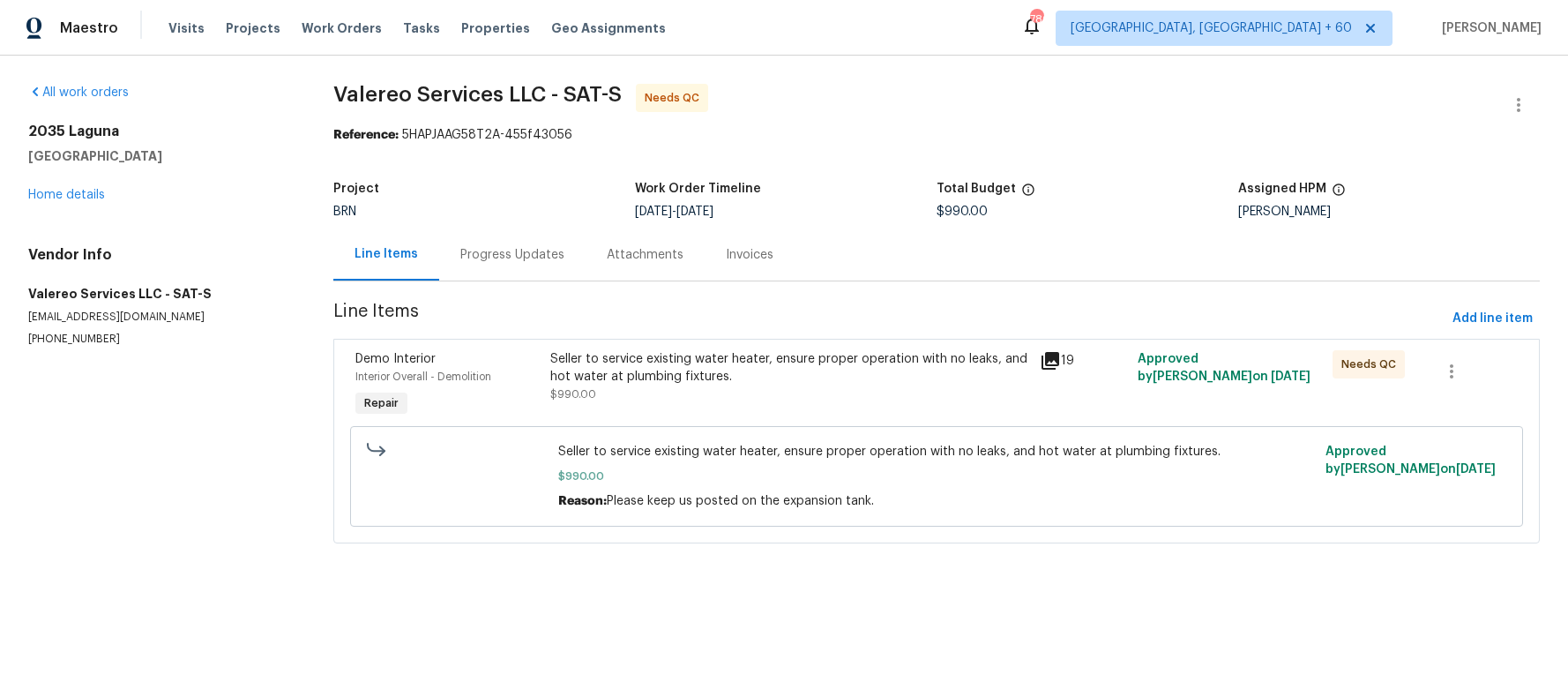
click at [1043, 358] on icon at bounding box center [1050, 361] width 18 height 18
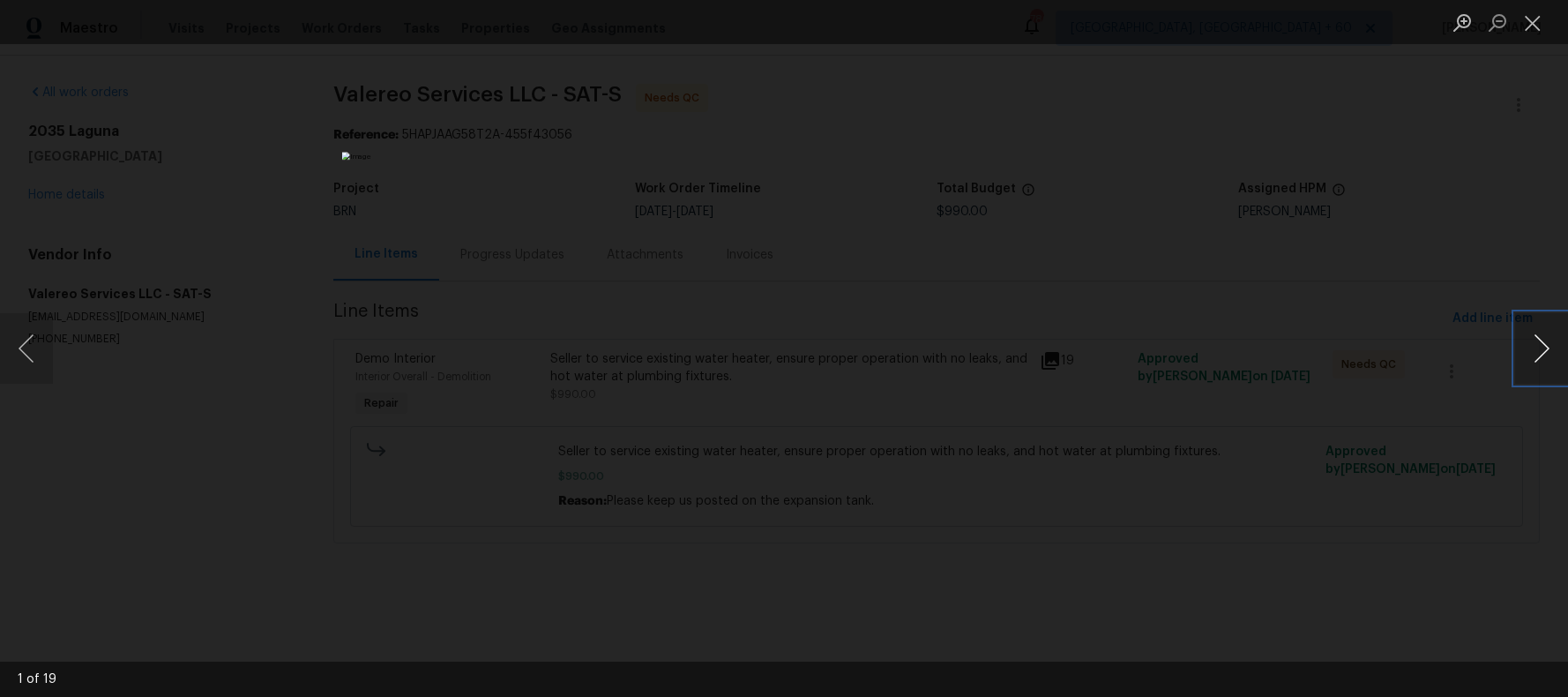
click at [1534, 351] on button "Next image" at bounding box center [1541, 348] width 53 height 71
click at [1533, 351] on button "Next image" at bounding box center [1541, 348] width 53 height 71
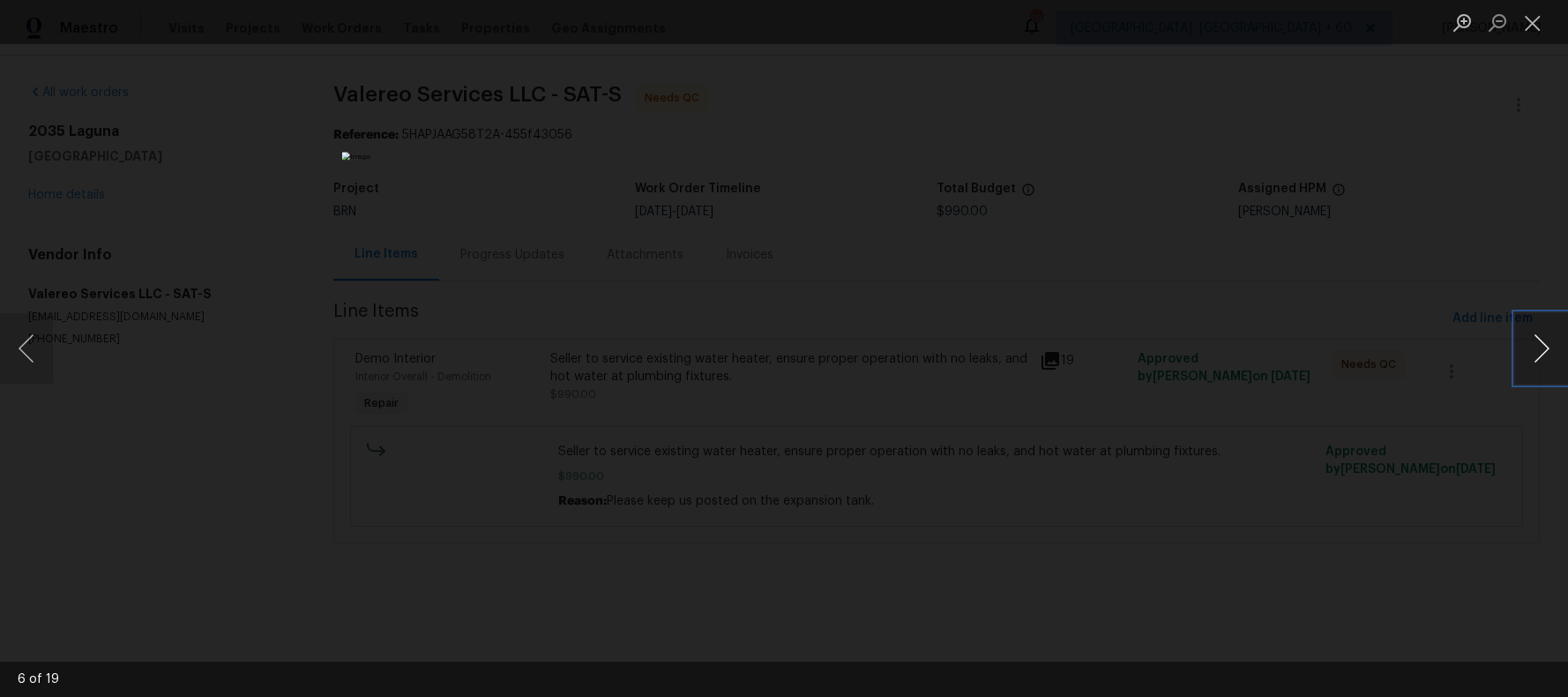
click at [1533, 351] on button "Next image" at bounding box center [1541, 348] width 53 height 71
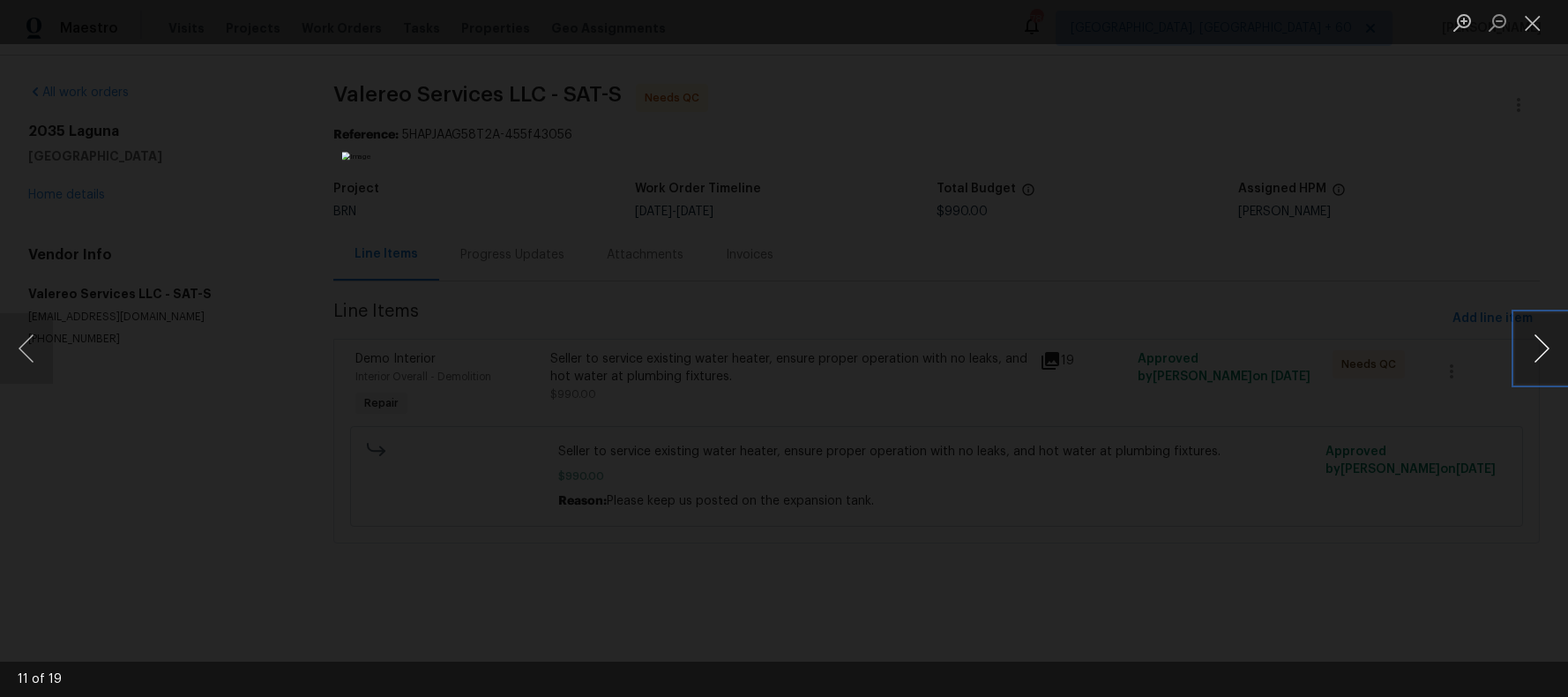
click at [1533, 351] on button "Next image" at bounding box center [1541, 348] width 53 height 71
drag, startPoint x: 1540, startPoint y: 23, endPoint x: 1529, endPoint y: 43, distance: 22.8
click at [1534, 35] on button "Close lightbox" at bounding box center [1533, 22] width 35 height 31
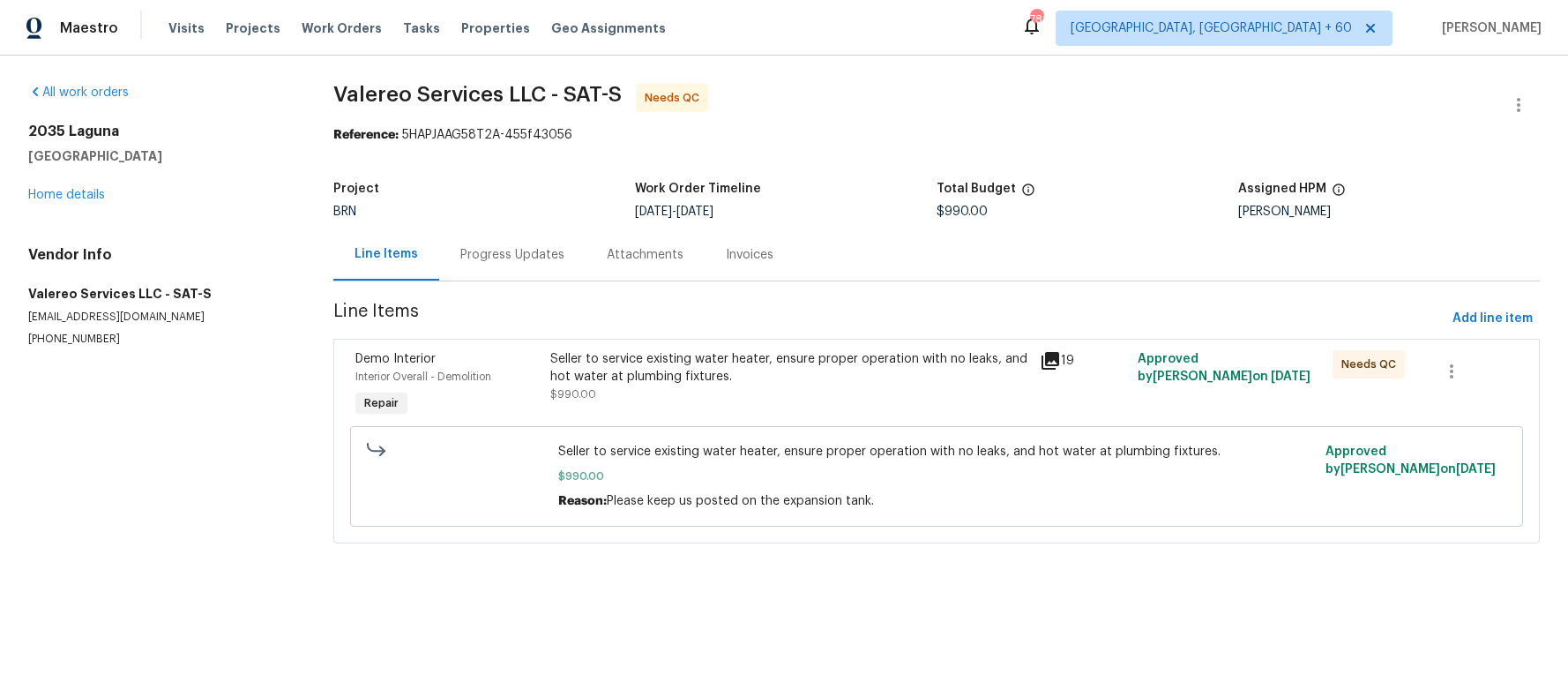
click at [510, 261] on div "Progress Updates" at bounding box center [512, 254] width 104 height 18
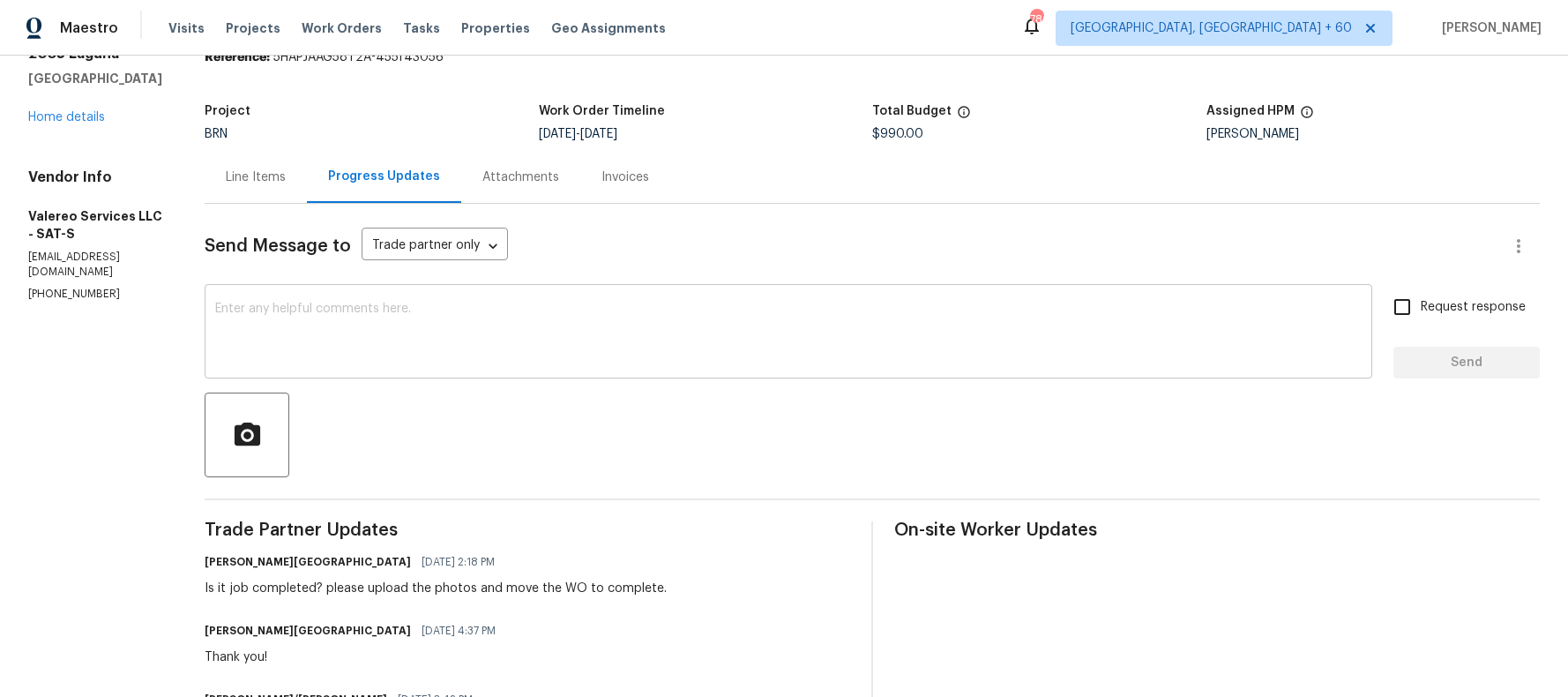
scroll to position [75, 0]
click at [497, 183] on div "Attachments" at bounding box center [521, 179] width 77 height 18
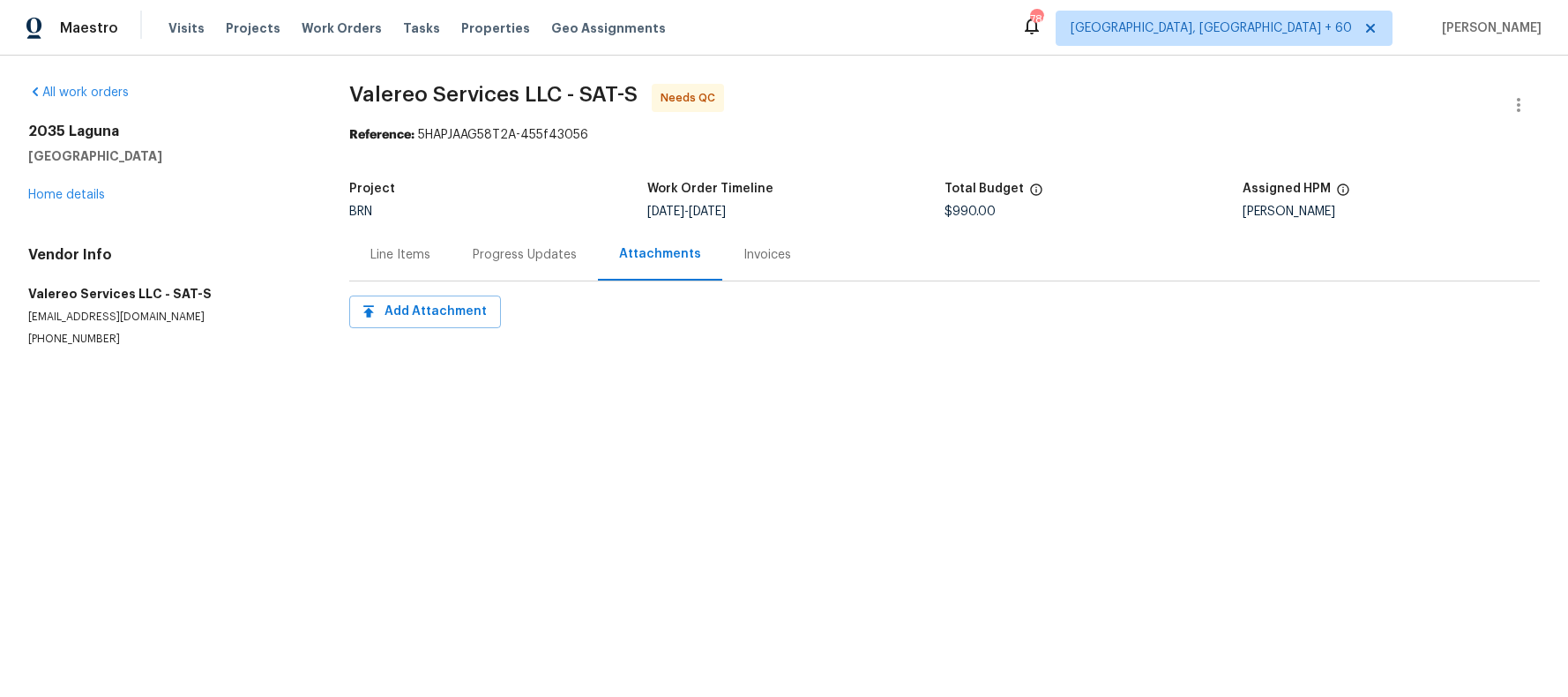
click at [748, 256] on div "Invoices" at bounding box center [767, 254] width 48 height 18
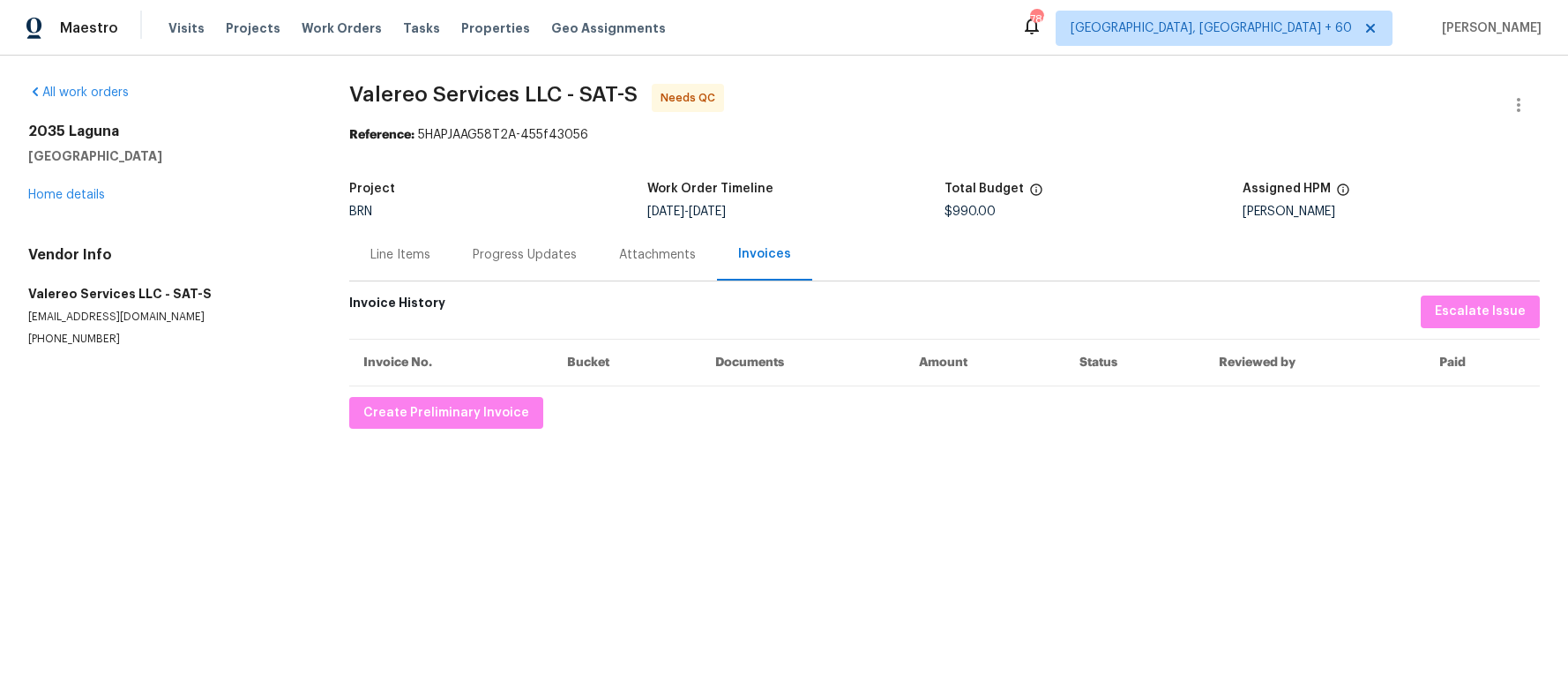
click at [410, 257] on div "Line Items" at bounding box center [401, 254] width 60 height 18
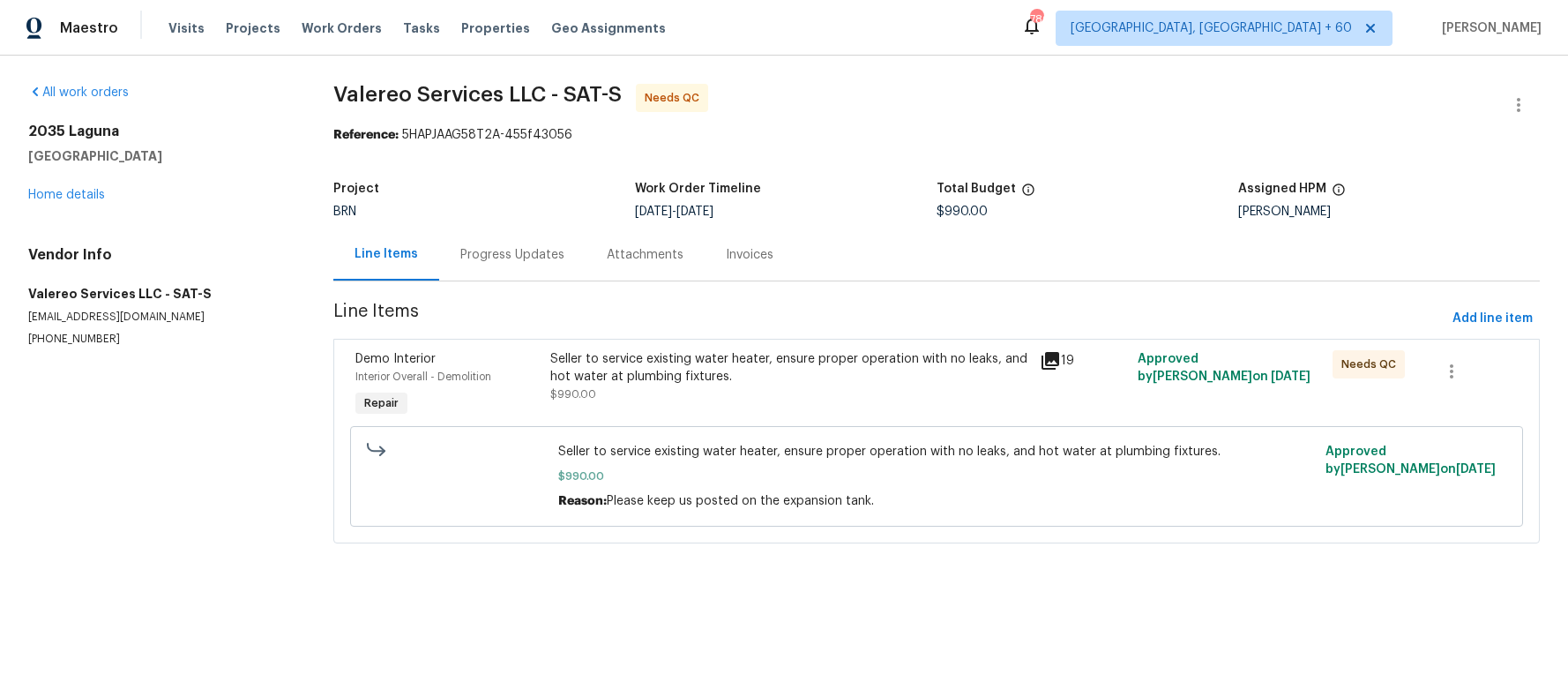
click at [1043, 360] on icon at bounding box center [1050, 361] width 18 height 18
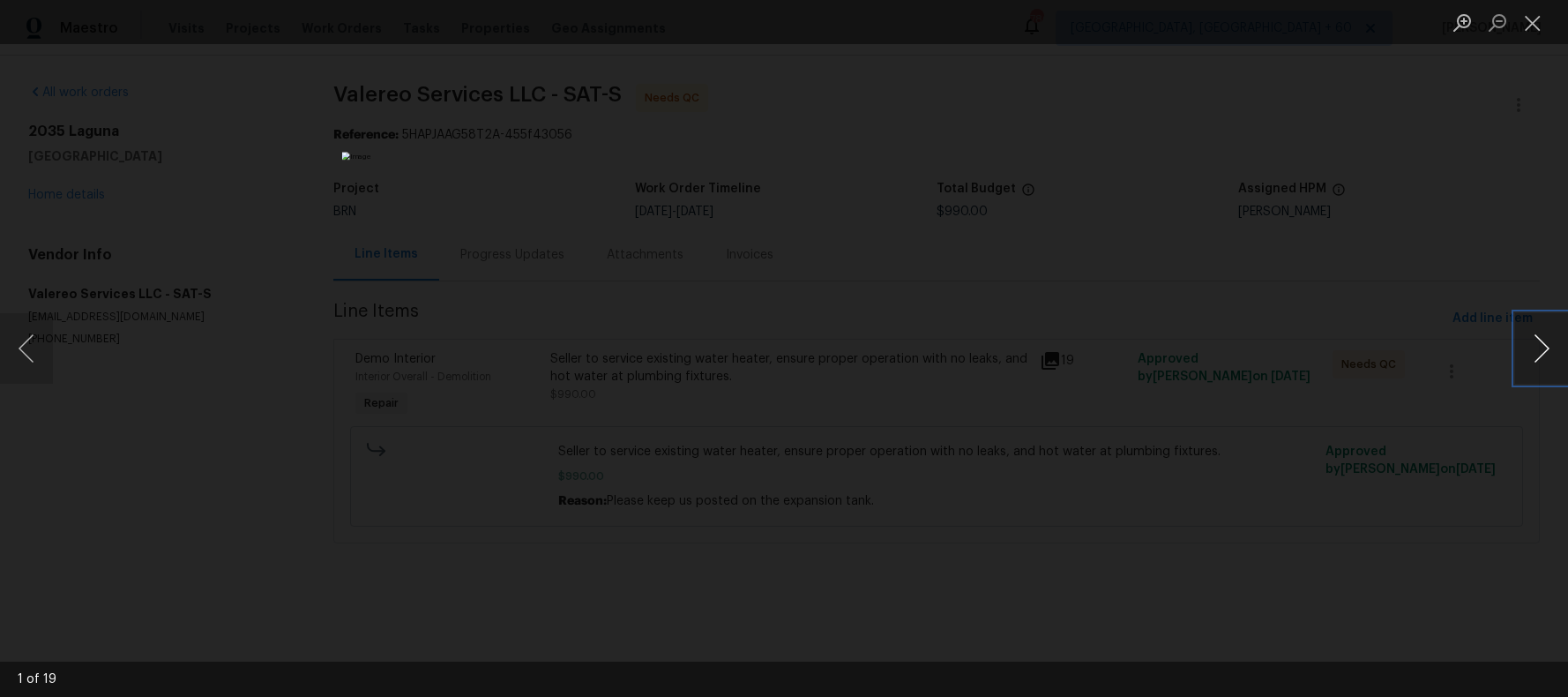
click at [1549, 350] on button "Next image" at bounding box center [1541, 348] width 53 height 71
click at [1550, 349] on button "Next image" at bounding box center [1541, 348] width 53 height 71
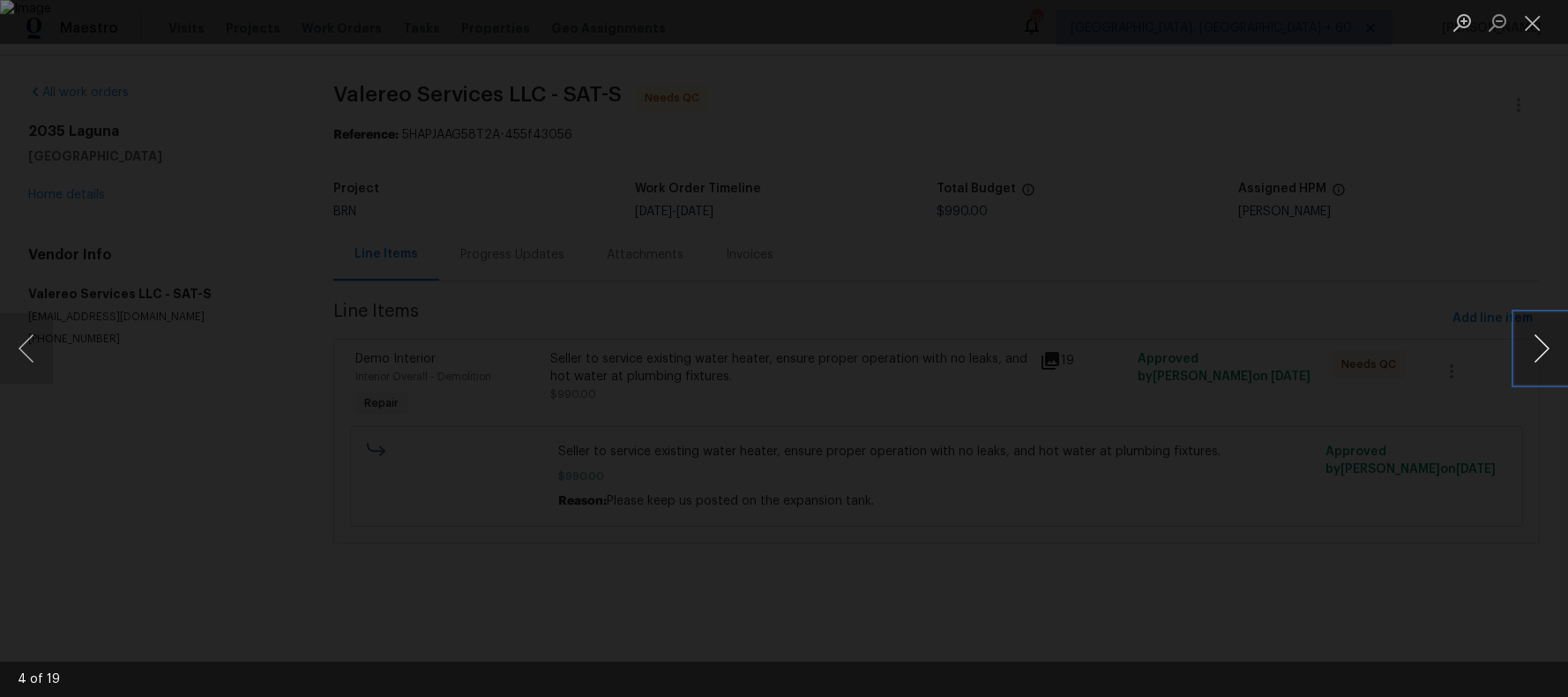
click at [1550, 349] on button "Next image" at bounding box center [1541, 348] width 53 height 71
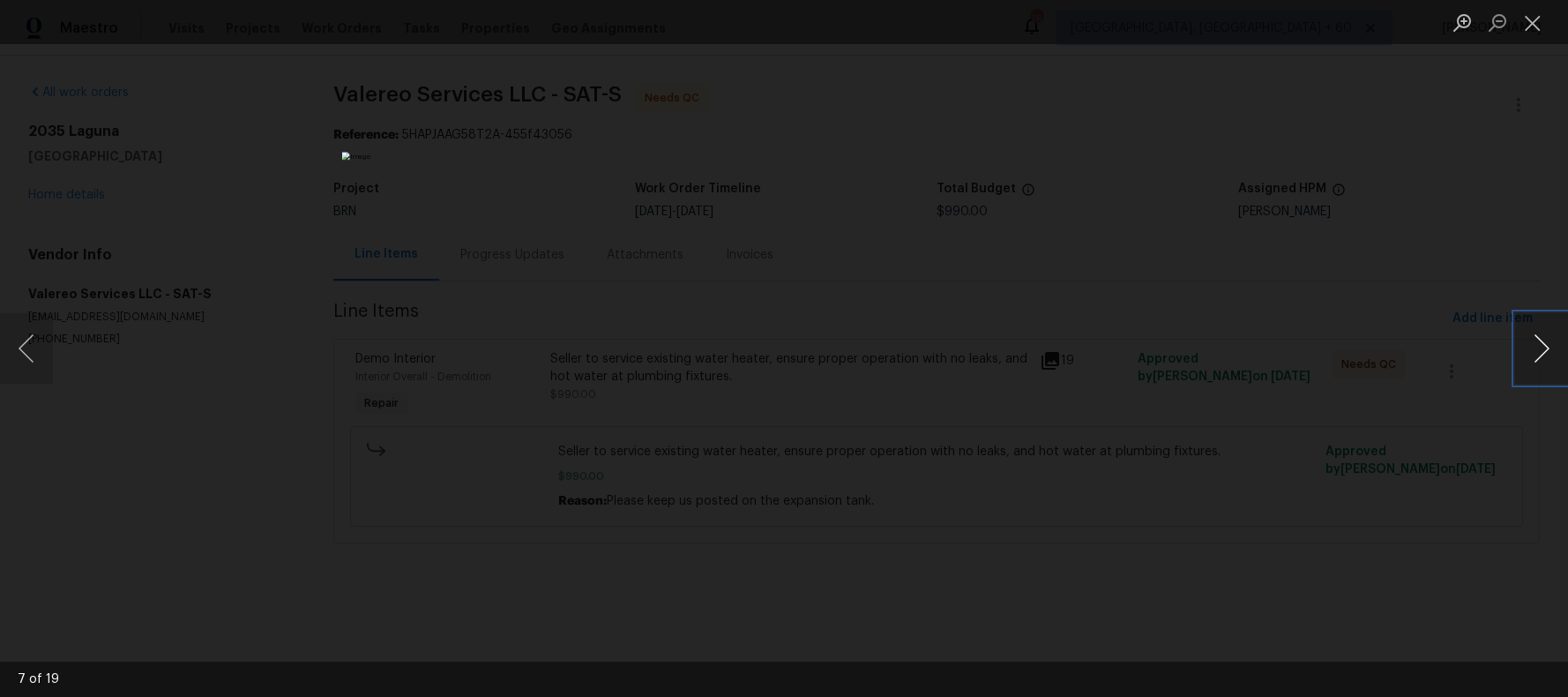
click at [1550, 349] on button "Next image" at bounding box center [1541, 348] width 53 height 71
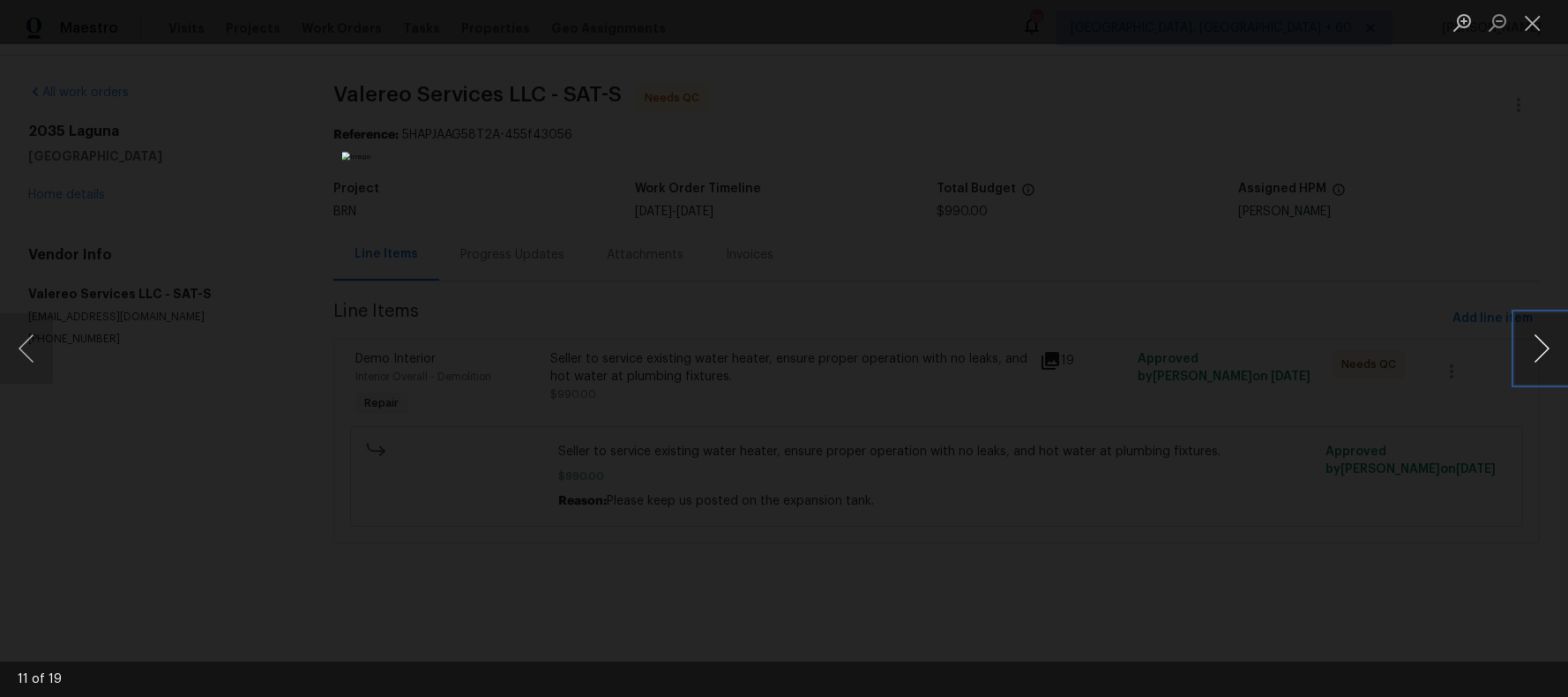
click at [1550, 349] on button "Next image" at bounding box center [1541, 348] width 53 height 71
click at [1550, 348] on button "Next image" at bounding box center [1541, 348] width 53 height 71
click at [1551, 348] on button "Next image" at bounding box center [1541, 348] width 53 height 71
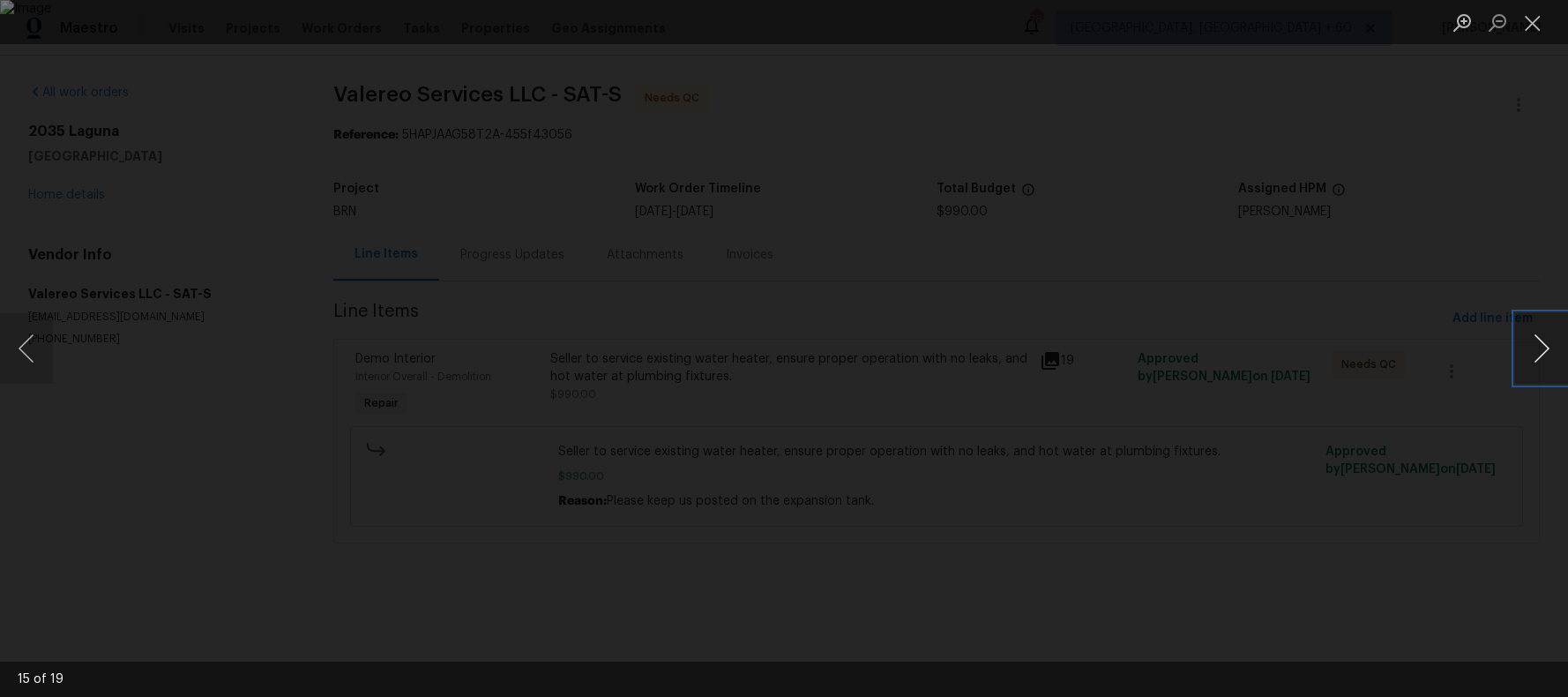
click at [1551, 348] on button "Next image" at bounding box center [1541, 348] width 53 height 71
click at [1228, 172] on div "Lightbox" at bounding box center [784, 348] width 1568 height 697
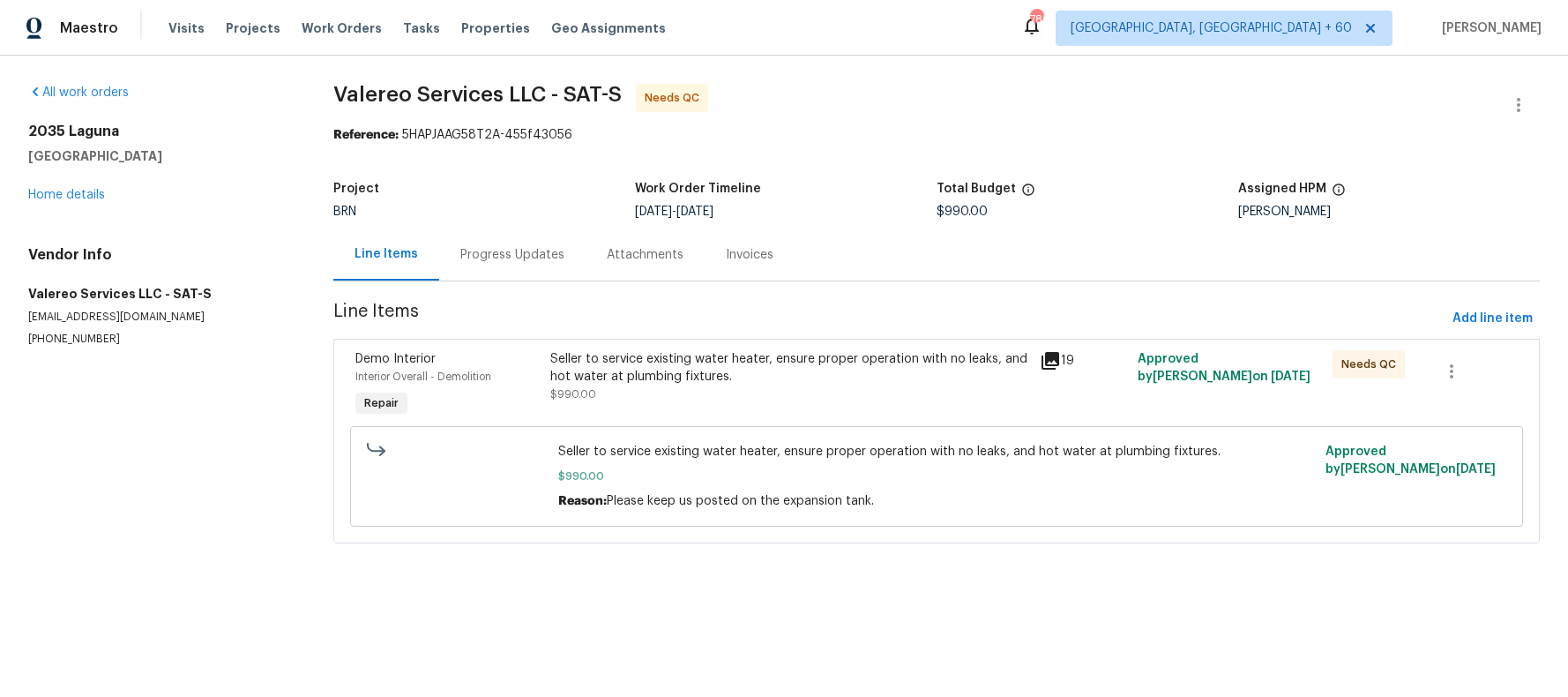
click at [1046, 356] on icon at bounding box center [1050, 361] width 18 height 18
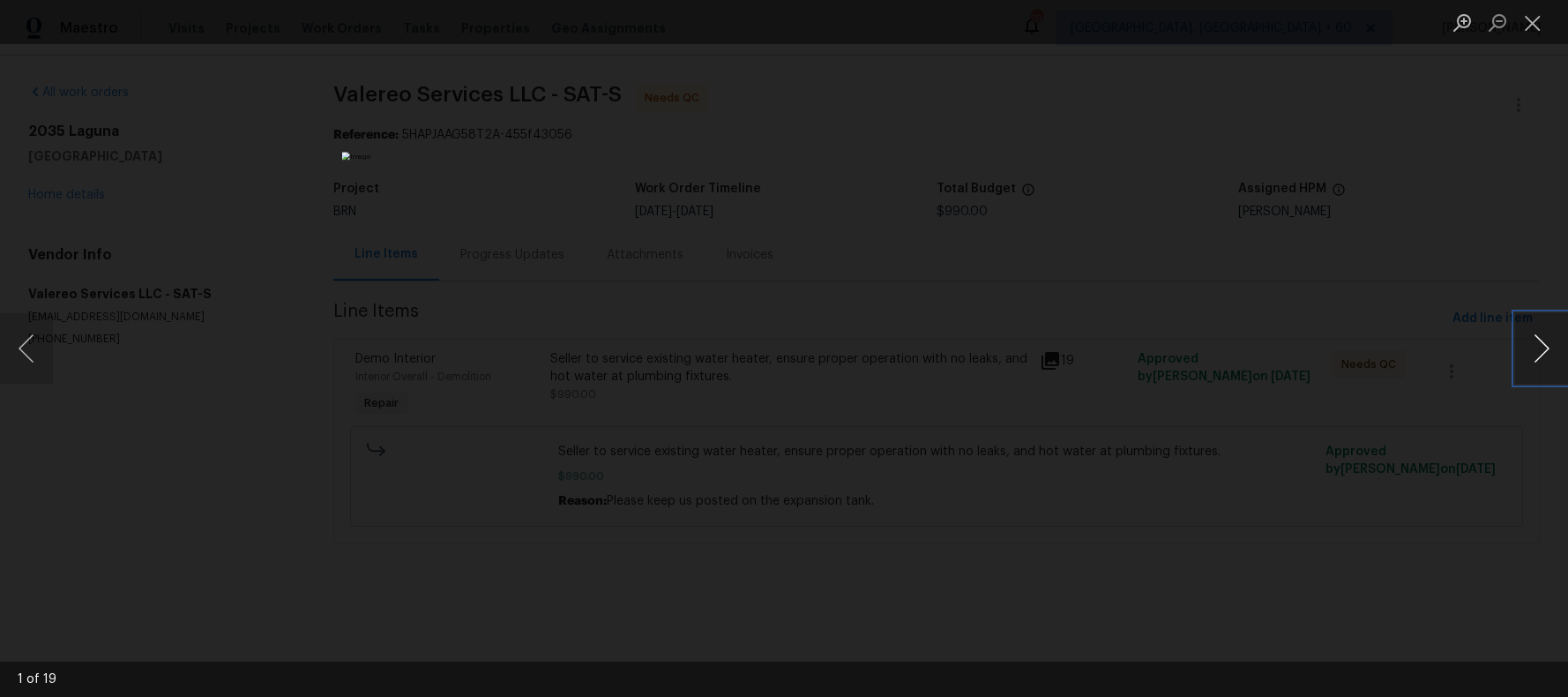
click at [1542, 340] on button "Next image" at bounding box center [1541, 348] width 53 height 71
drag, startPoint x: 1542, startPoint y: 340, endPoint x: 1479, endPoint y: 300, distance: 74.6
click at [1541, 340] on button "Next image" at bounding box center [1541, 348] width 53 height 71
click at [1380, 235] on div "Lightbox" at bounding box center [784, 348] width 1568 height 697
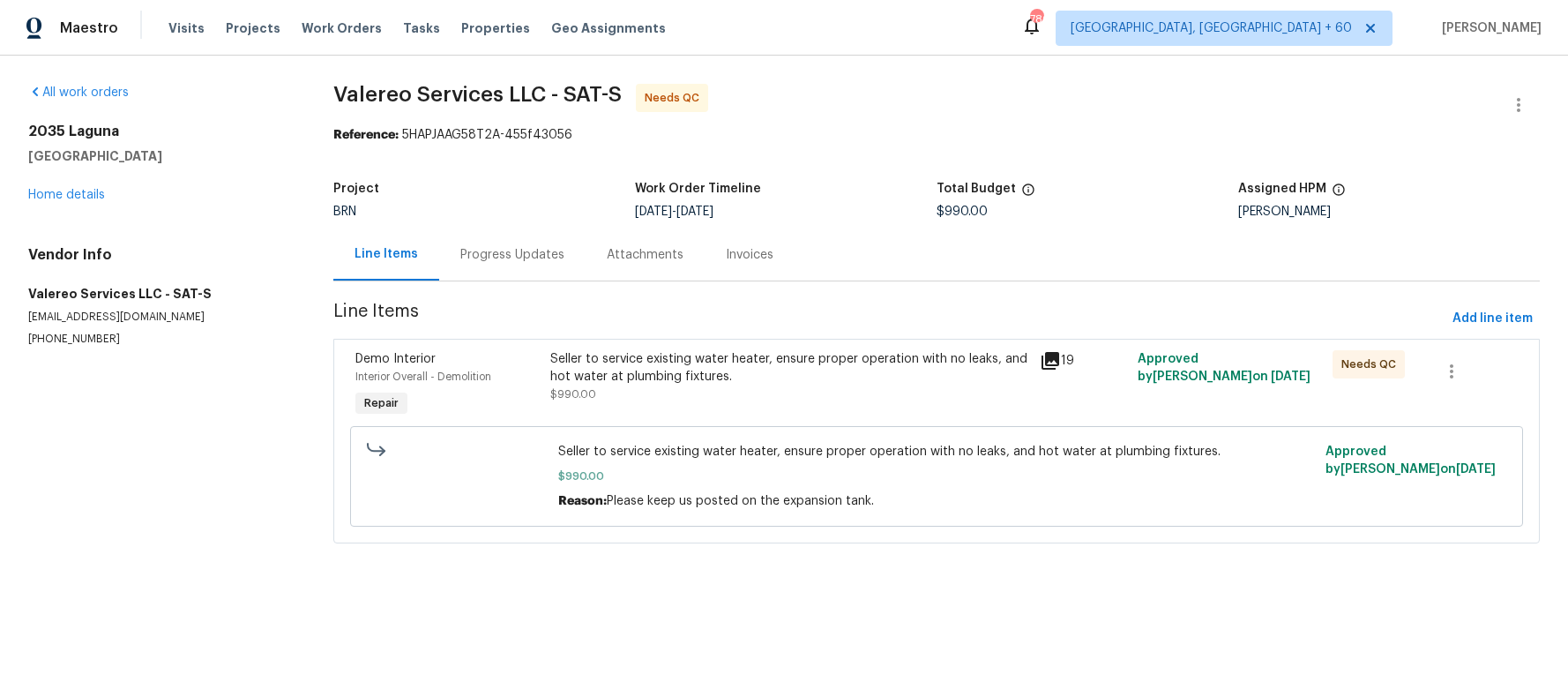
click at [1041, 358] on icon at bounding box center [1050, 361] width 18 height 18
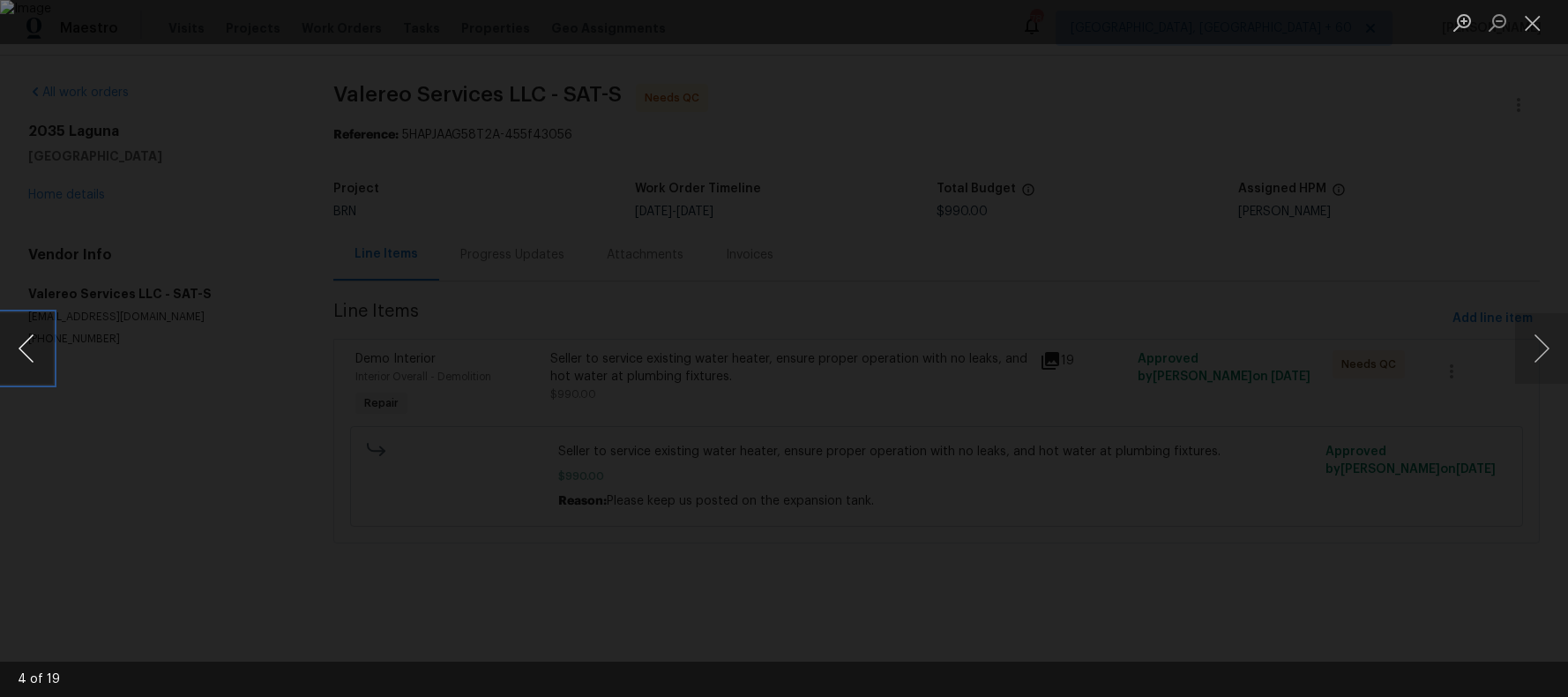
click at [23, 348] on button "Previous image" at bounding box center [26, 348] width 53 height 71
click at [27, 348] on button "Previous image" at bounding box center [26, 348] width 53 height 71
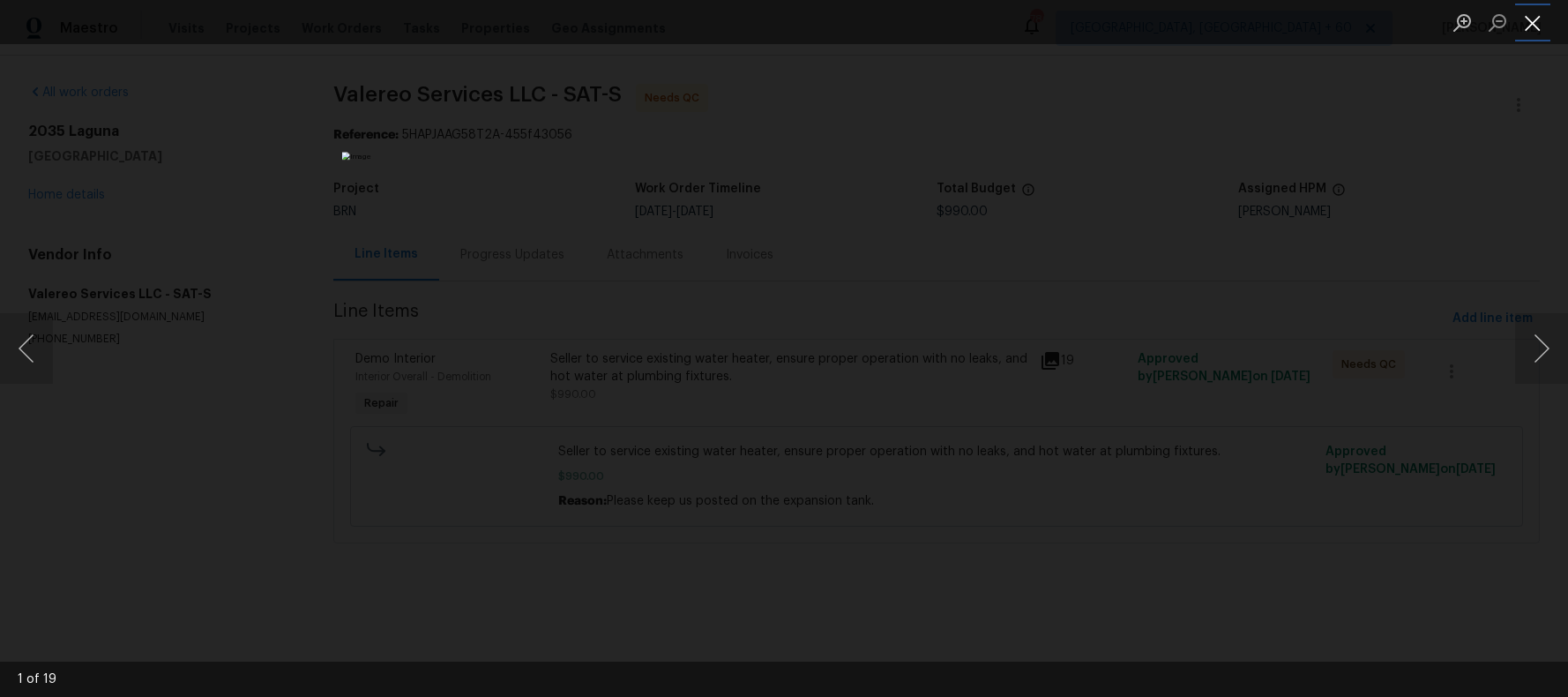
click at [1533, 22] on button "Close lightbox" at bounding box center [1533, 22] width 35 height 31
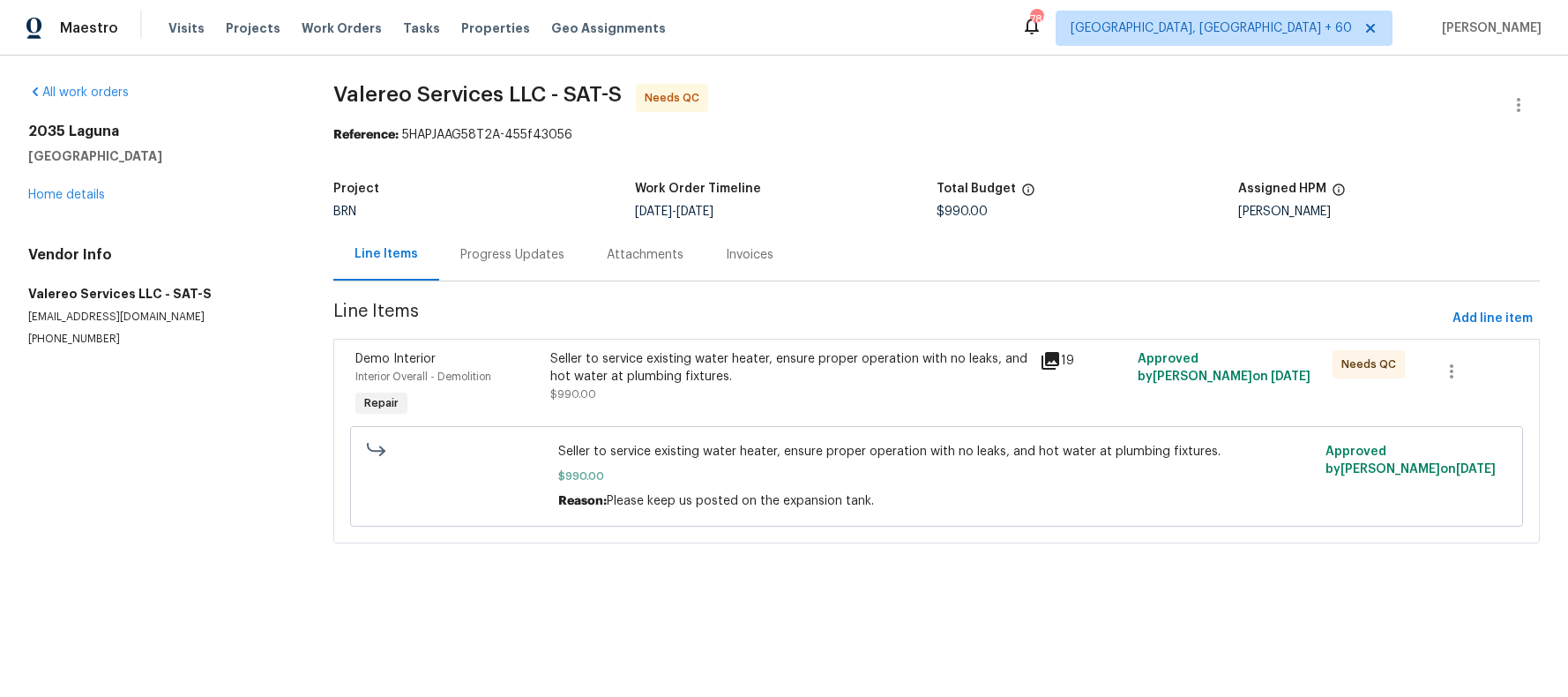
click at [1045, 357] on icon at bounding box center [1050, 361] width 18 height 18
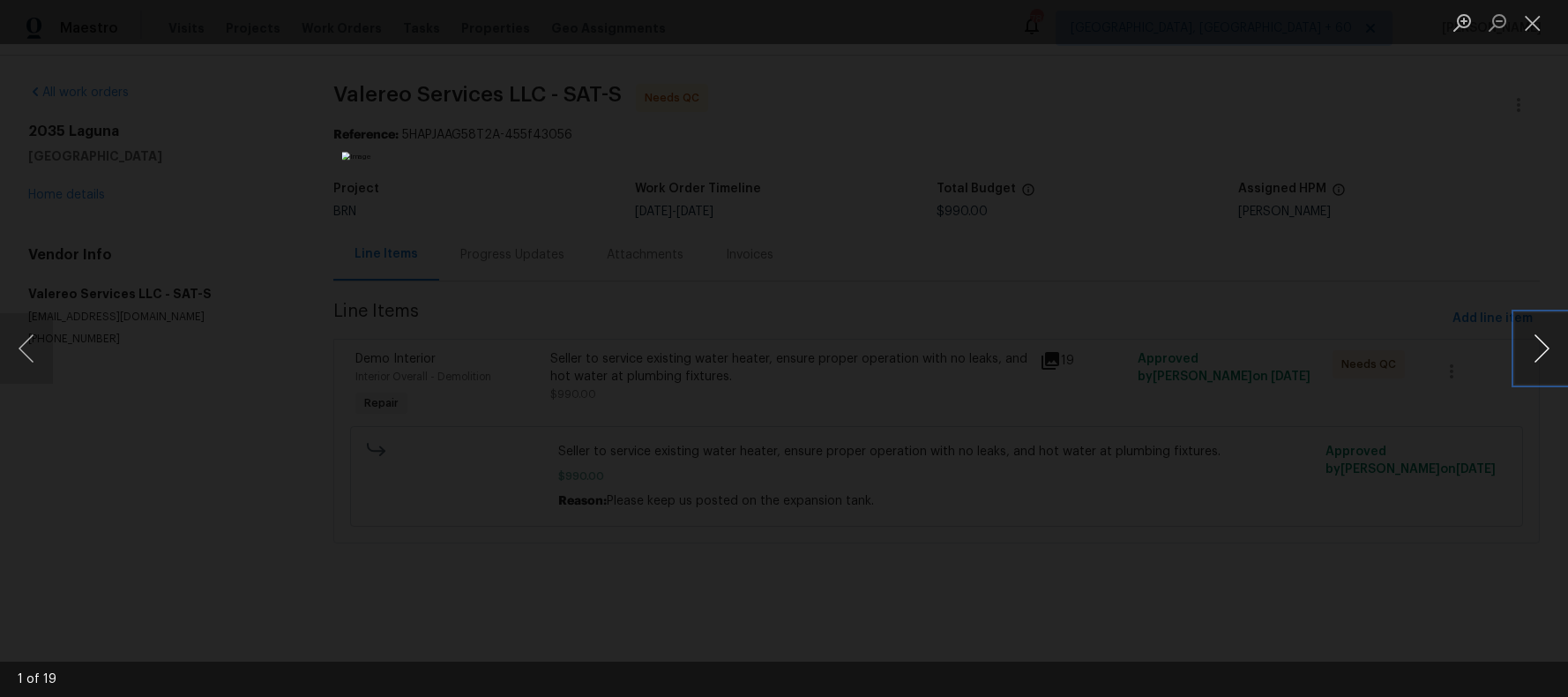
click at [1540, 344] on button "Next image" at bounding box center [1541, 348] width 53 height 71
click at [1540, 345] on button "Next image" at bounding box center [1541, 348] width 53 height 71
click at [1543, 352] on button "Next image" at bounding box center [1541, 348] width 53 height 71
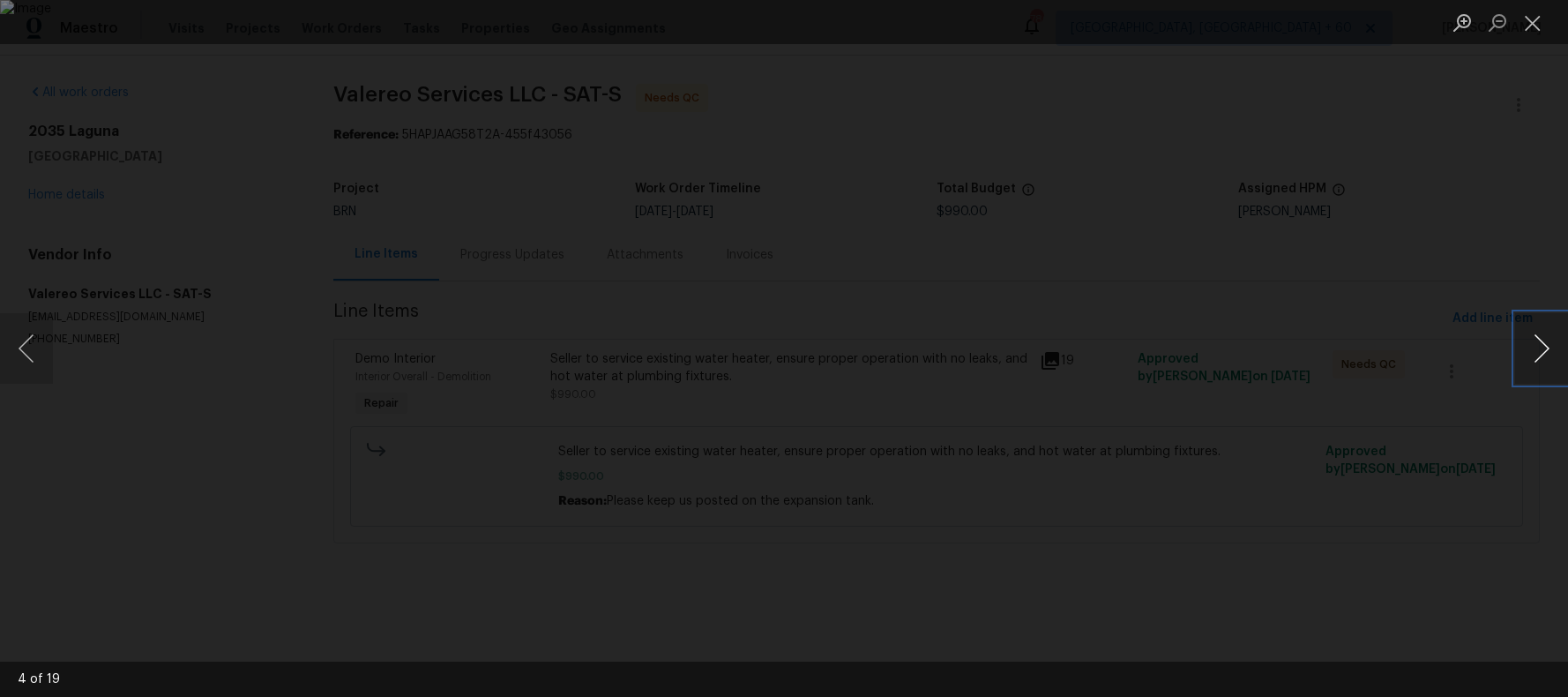
click at [1543, 352] on button "Next image" at bounding box center [1541, 348] width 53 height 71
click at [1543, 353] on button "Next image" at bounding box center [1541, 348] width 53 height 71
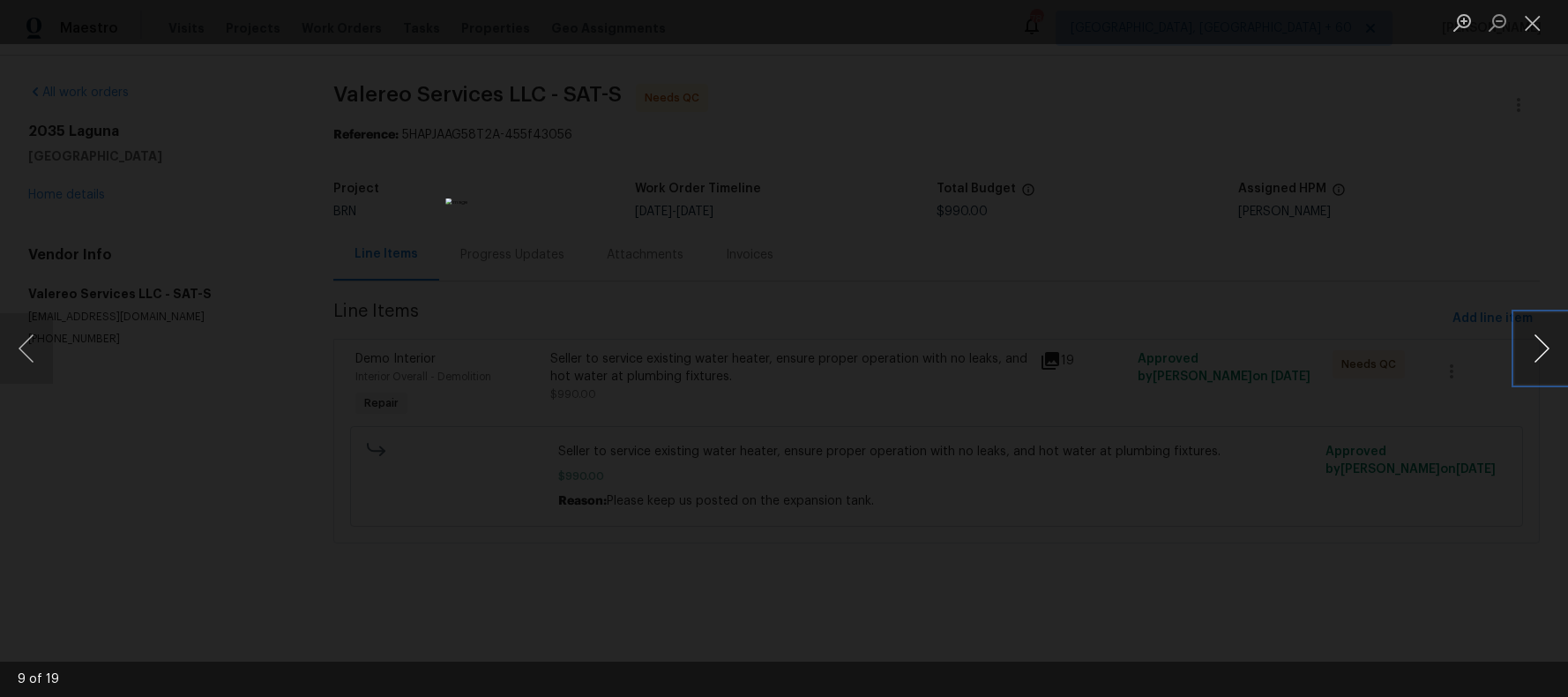
click at [1543, 353] on button "Next image" at bounding box center [1541, 348] width 53 height 71
click at [1544, 353] on button "Next image" at bounding box center [1541, 348] width 53 height 71
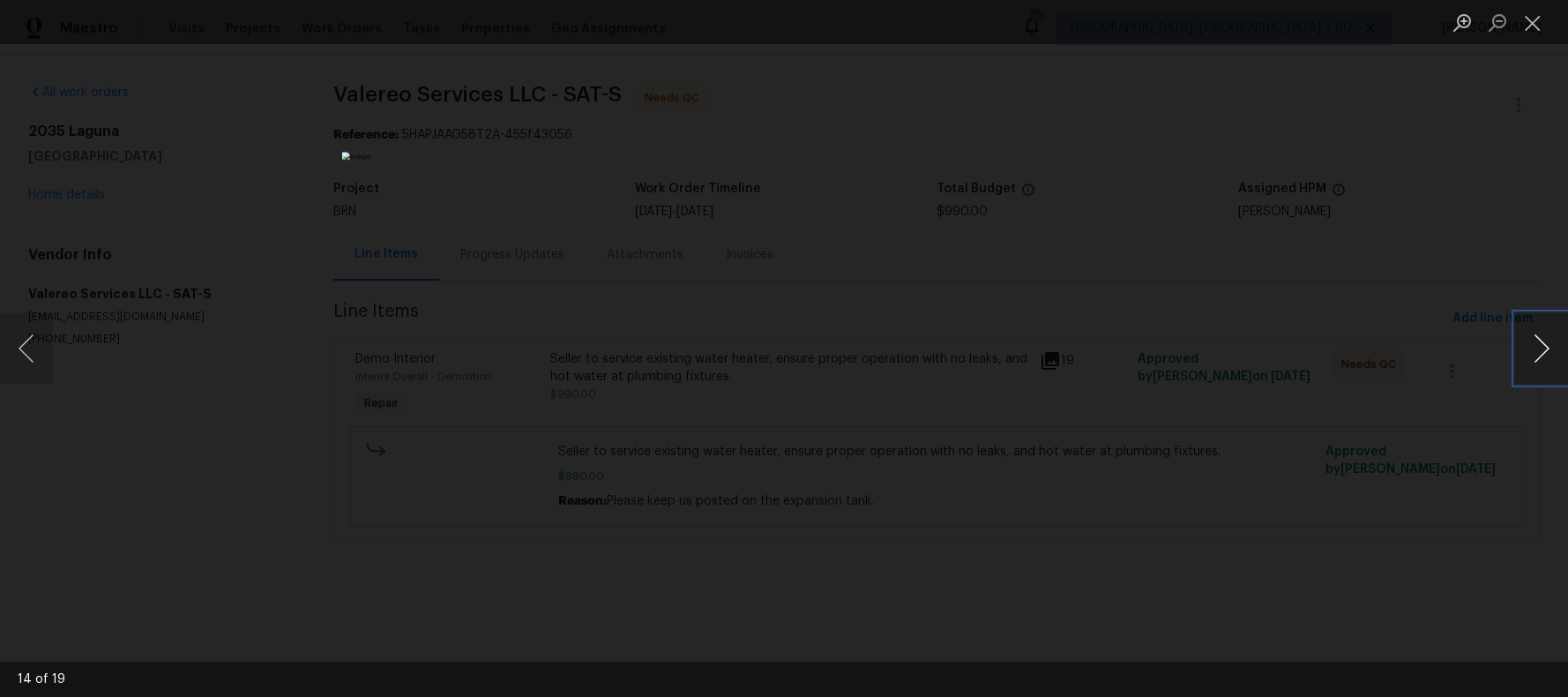
click at [1544, 353] on button "Next image" at bounding box center [1541, 348] width 53 height 71
click at [1561, 345] on button "Next image" at bounding box center [1541, 348] width 53 height 71
click at [1543, 347] on button "Next image" at bounding box center [1541, 348] width 53 height 71
click at [1541, 346] on button "Next image" at bounding box center [1541, 348] width 53 height 71
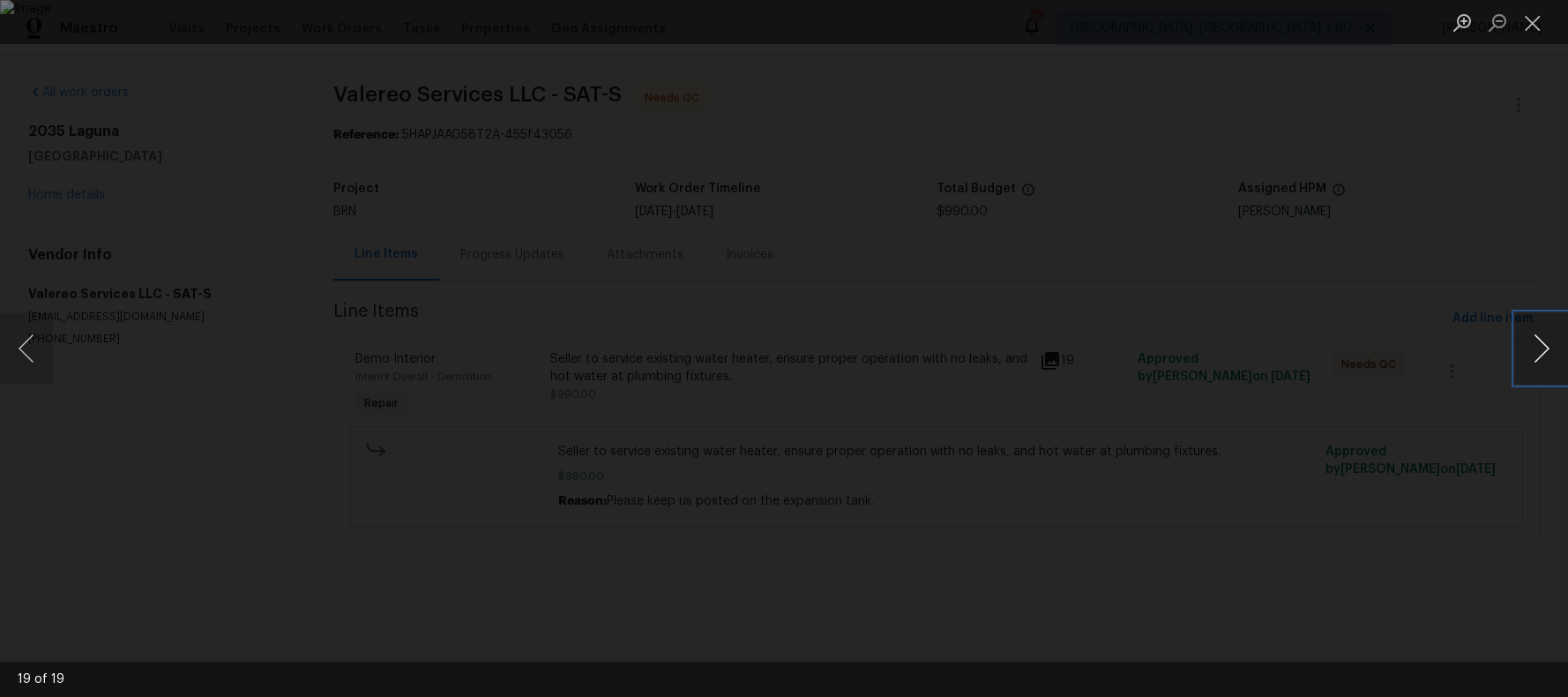
click at [1541, 346] on button "Next image" at bounding box center [1541, 348] width 53 height 71
click at [1541, 347] on button "Next image" at bounding box center [1541, 348] width 53 height 71
click at [1543, 348] on button "Next image" at bounding box center [1541, 348] width 53 height 71
click at [1544, 348] on button "Next image" at bounding box center [1541, 348] width 53 height 71
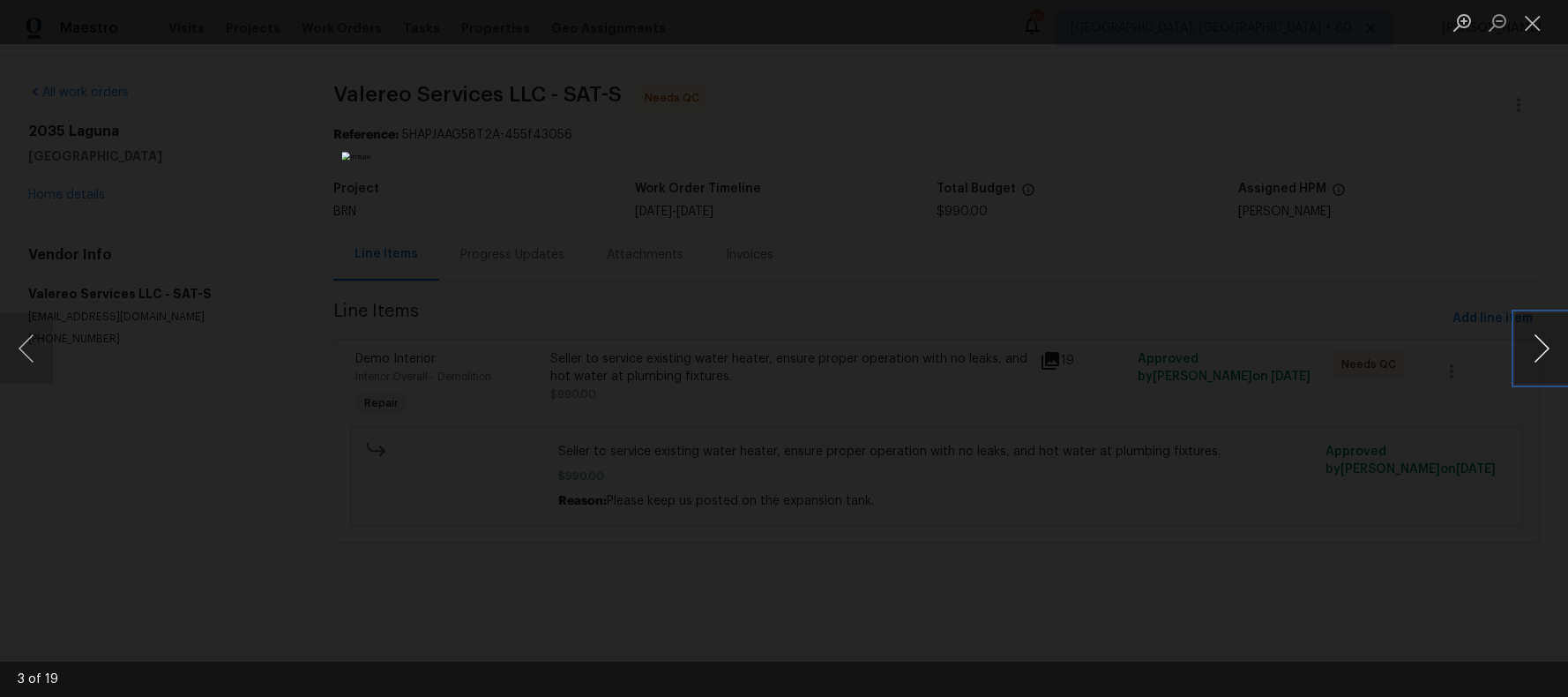
click at [1545, 357] on button "Next image" at bounding box center [1541, 348] width 53 height 71
click at [1545, 358] on button "Next image" at bounding box center [1541, 348] width 53 height 71
click at [1547, 356] on button "Next image" at bounding box center [1541, 348] width 53 height 71
click at [1545, 355] on button "Next image" at bounding box center [1541, 348] width 53 height 71
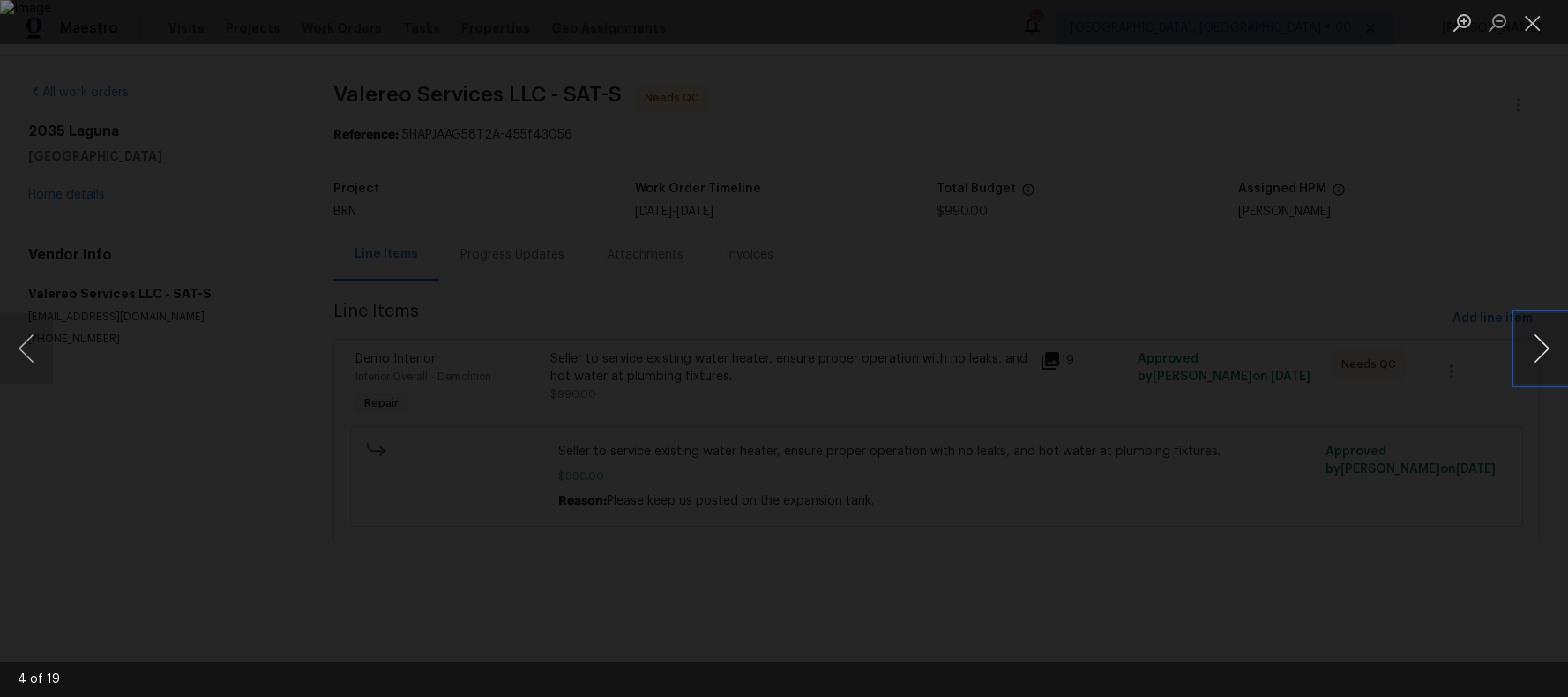
click at [1546, 355] on button "Next image" at bounding box center [1541, 348] width 53 height 71
click at [1547, 356] on button "Next image" at bounding box center [1541, 348] width 53 height 71
